Goal: Task Accomplishment & Management: Complete application form

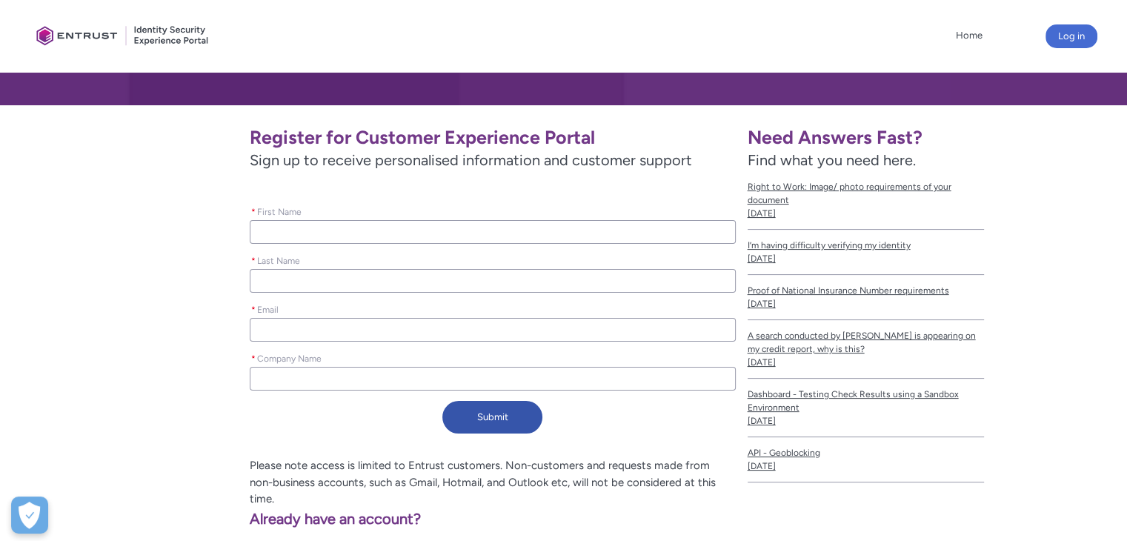
click at [407, 231] on input "* First Name" at bounding box center [492, 232] width 485 height 24
type lightning-primitive-input-simple "Oleksii"
type lightning-primitive-input-simple "[PERSON_NAME]"
type lightning-primitive-input-simple "Acordbank"
type input "Oleksii"
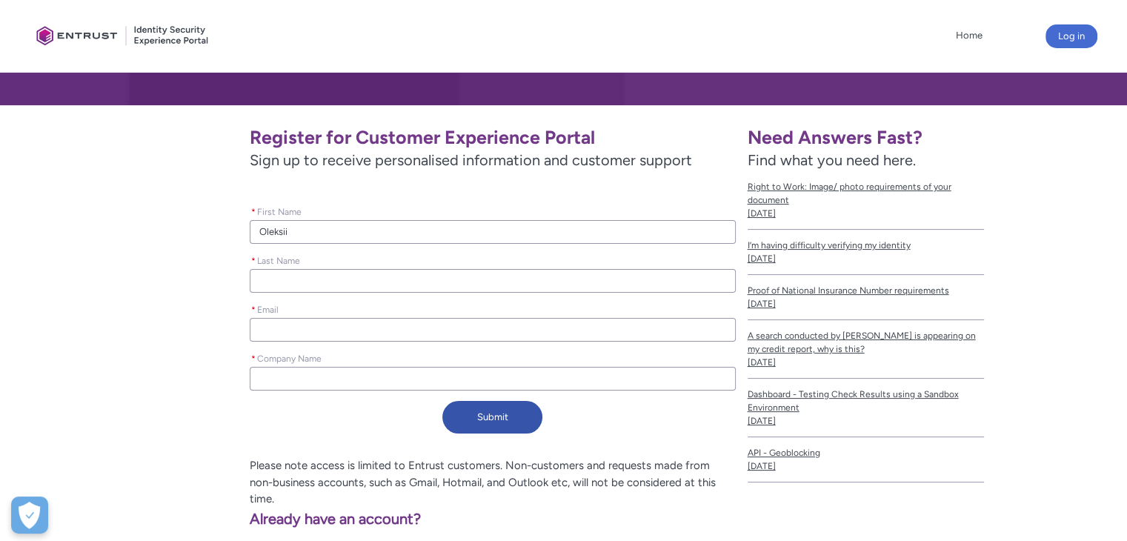
type input "[PERSON_NAME]"
type input "Acordbank"
click at [321, 382] on input "Acordbank" at bounding box center [492, 379] width 485 height 24
click at [321, 381] on input "Acordbank" at bounding box center [492, 379] width 485 height 24
type lightning-primitive-input-simple "Ш"
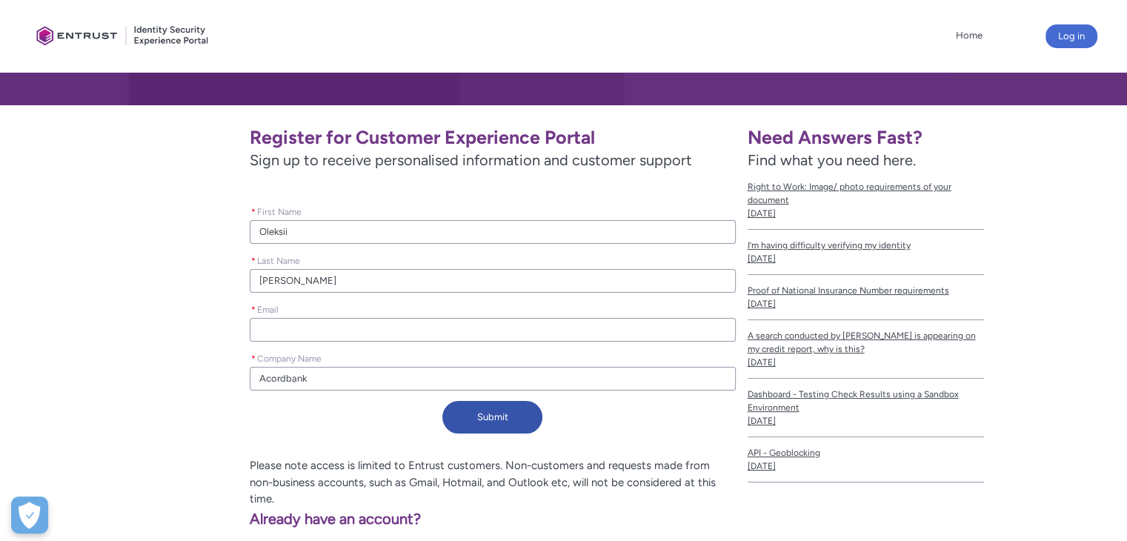
type input "Ш"
type lightning-primitive-input-simple "ШТ"
type input "ШТ"
type lightning-primitive-input-simple "Ш"
type input "Ш"
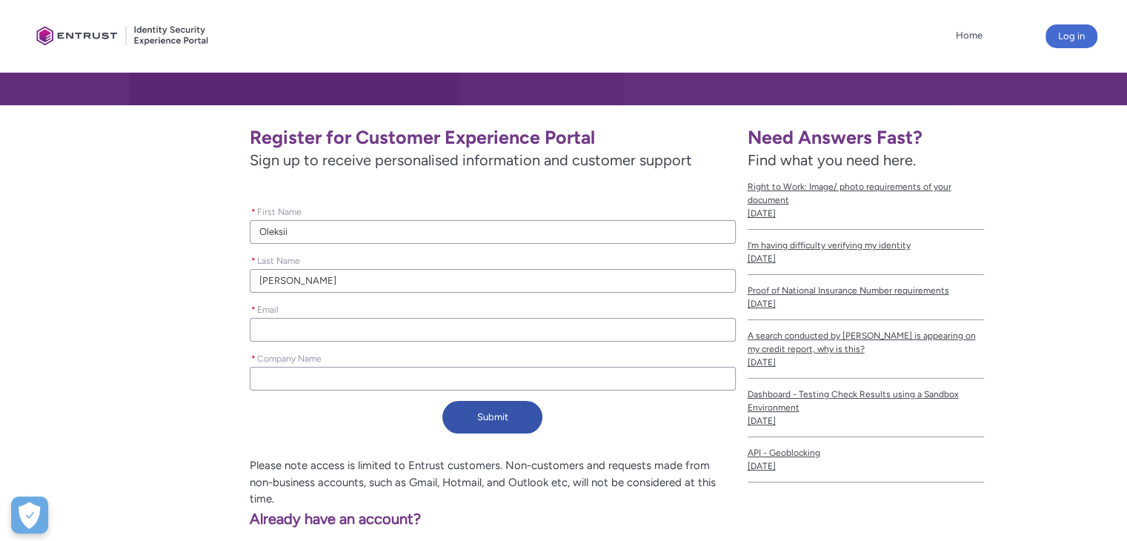
type lightning-primitive-input-simple "I"
type input "I"
type lightning-primitive-input-simple "IN"
type input "IN"
type lightning-primitive-input-simple "IN1"
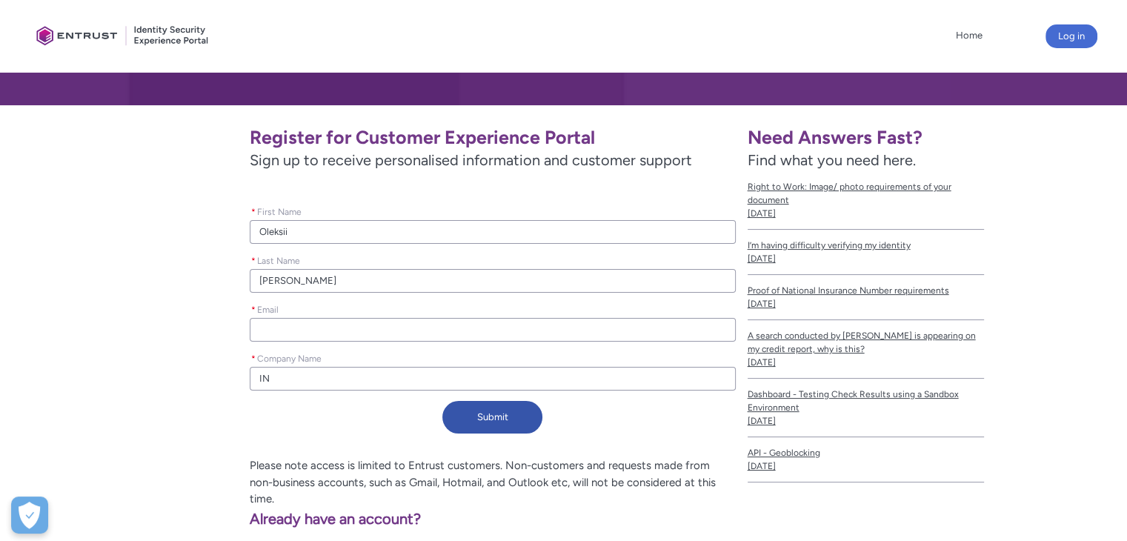
type input "IN1"
click at [336, 330] on input "* Email" at bounding box center [492, 330] width 485 height 24
type lightning-primitive-input-simple "a"
type input "a"
type lightning-primitive-input-simple "a."
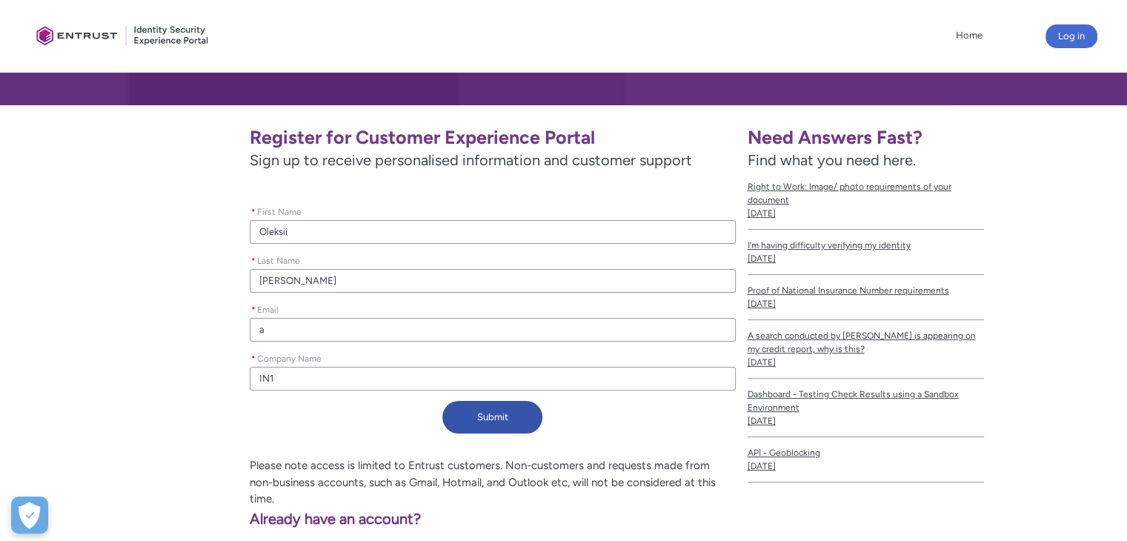
type input "a."
type lightning-primitive-input-simple "a.f"
type input "a.f"
type lightning-primitive-input-simple "[DOMAIN_NAME]"
type input "[DOMAIN_NAME]"
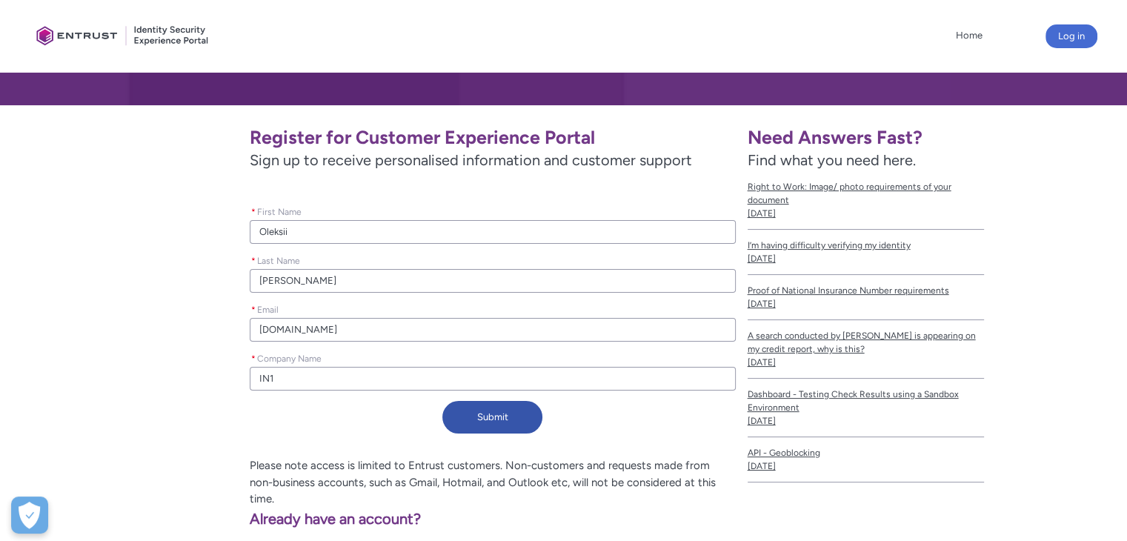
type lightning-primitive-input-simple "a.fra"
type input "a.fra"
type lightning-primitive-input-simple "a.[PERSON_NAME]"
type input "a.[PERSON_NAME]"
type lightning-primitive-input-simple "a.franc"
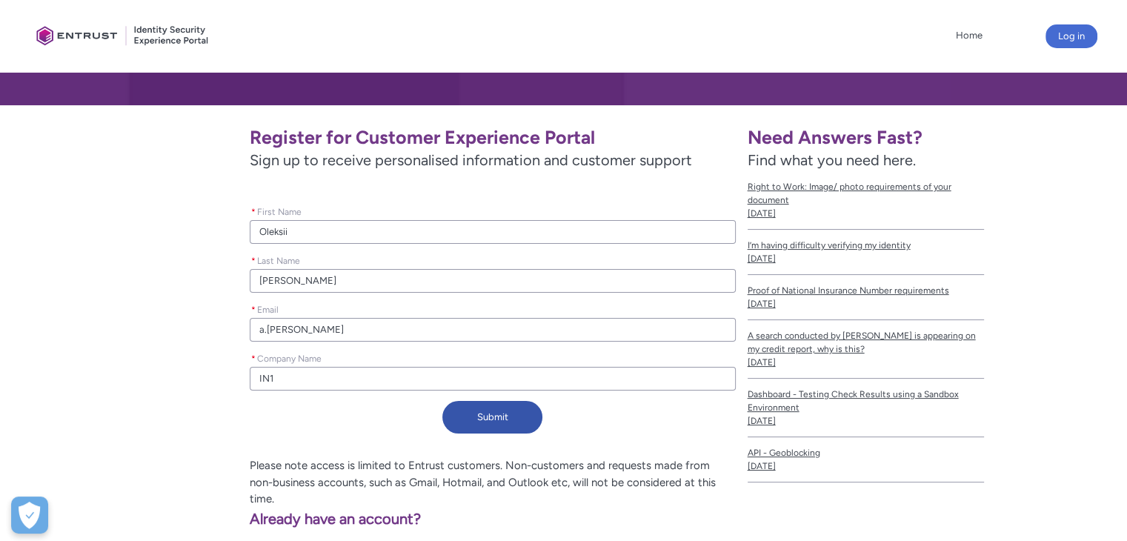
type input "a.franc"
type lightning-primitive-input-simple "[PERSON_NAME]"
type input "[PERSON_NAME]"
type lightning-primitive-input-simple "a.franchu"
type input "a.franchu"
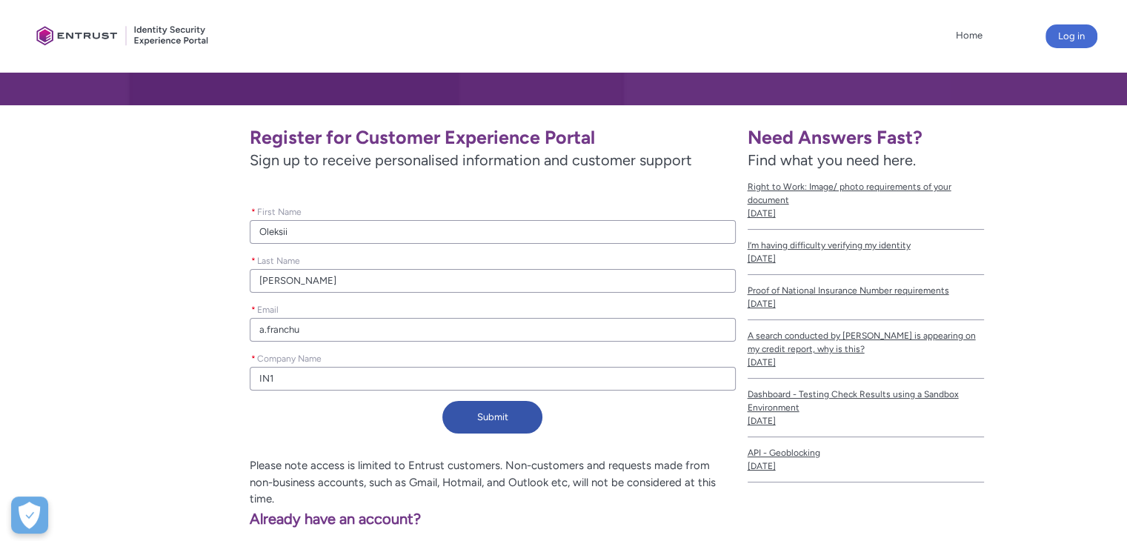
type lightning-primitive-input-simple "[PERSON_NAME]"
type input "[PERSON_NAME]"
type lightning-primitive-input-simple "[PERSON_NAME]@"
type input "[PERSON_NAME]@"
type lightning-primitive-input-simple "[PERSON_NAME]@t"
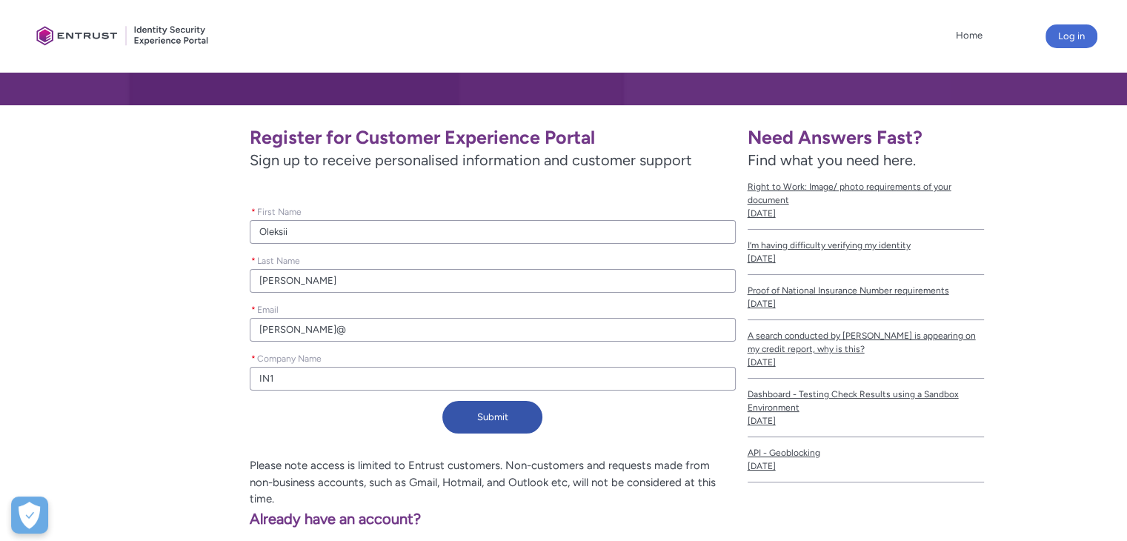
type input "[PERSON_NAME]@t"
type lightning-primitive-input-simple "[PERSON_NAME]@th"
type input "[PERSON_NAME]@th"
type lightning-primitive-input-simple "[PERSON_NAME]@the"
type input "[PERSON_NAME]@the"
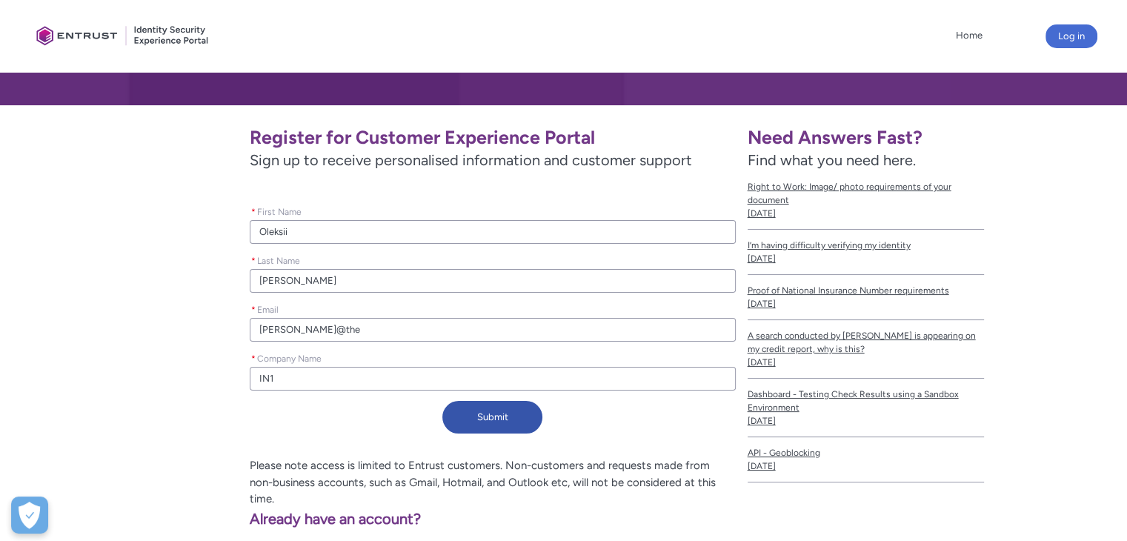
type lightning-primitive-input-simple "[PERSON_NAME]@thei"
type input "[PERSON_NAME]@thei"
type lightning-primitive-input-simple "[PERSON_NAME]@[PERSON_NAME]"
type input "[PERSON_NAME]@[PERSON_NAME]"
type lightning-primitive-input-simple "[PERSON_NAME]@thein1"
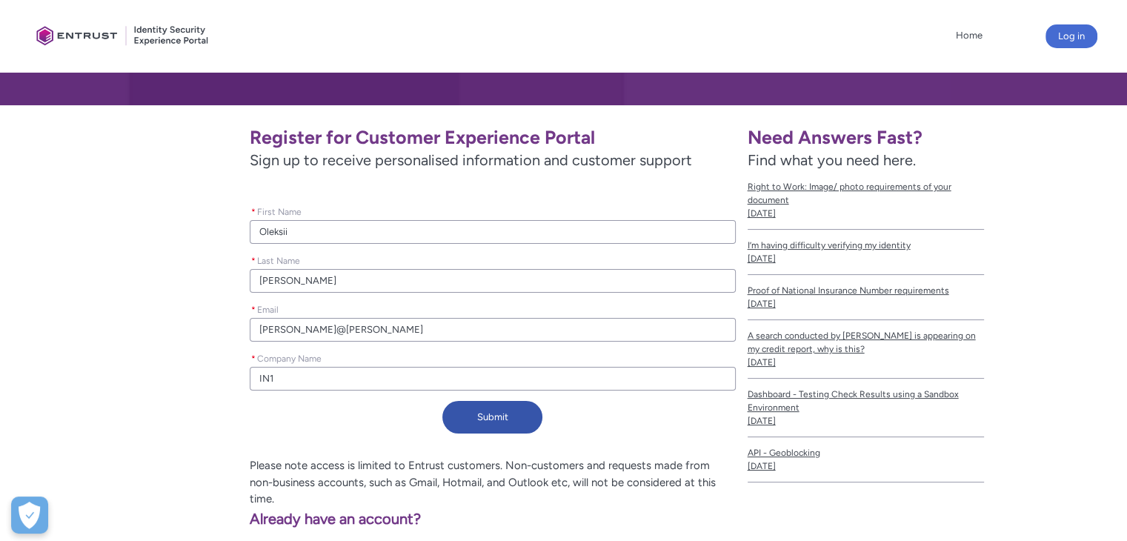
type input "[PERSON_NAME]@thein1"
type lightning-primitive-input-simple "[PERSON_NAME]@thein1."
type input "[PERSON_NAME]@thein1."
type lightning-primitive-input-simple "[PERSON_NAME]@thein1.c"
type input "[PERSON_NAME]@thein1.c"
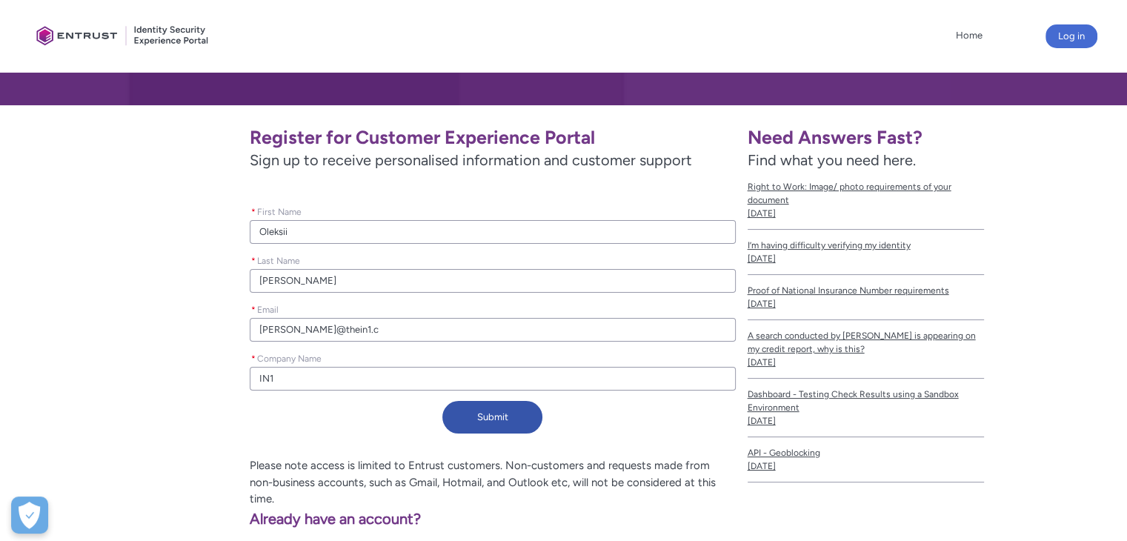
type lightning-primitive-input-simple "[PERSON_NAME][EMAIL_ADDRESS][DOMAIN_NAME]"
type input "[PERSON_NAME][EMAIL_ADDRESS][DOMAIN_NAME]"
type lightning-primitive-input-simple "[PERSON_NAME][EMAIL_ADDRESS][DOMAIN_NAME]"
type input "[PERSON_NAME][EMAIL_ADDRESS][DOMAIN_NAME]"
click at [489, 419] on button "Submit" at bounding box center [492, 417] width 100 height 33
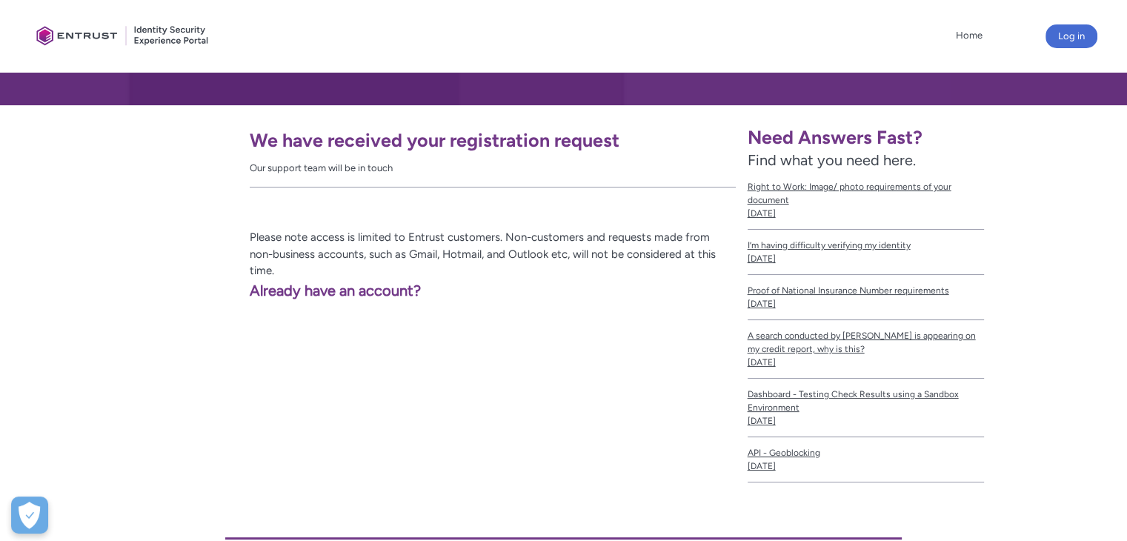
click at [566, 415] on div "We have received your registration request Our support team will be in touch Pl…" at bounding box center [385, 299] width 711 height 389
